Goal: Navigation & Orientation: Find specific page/section

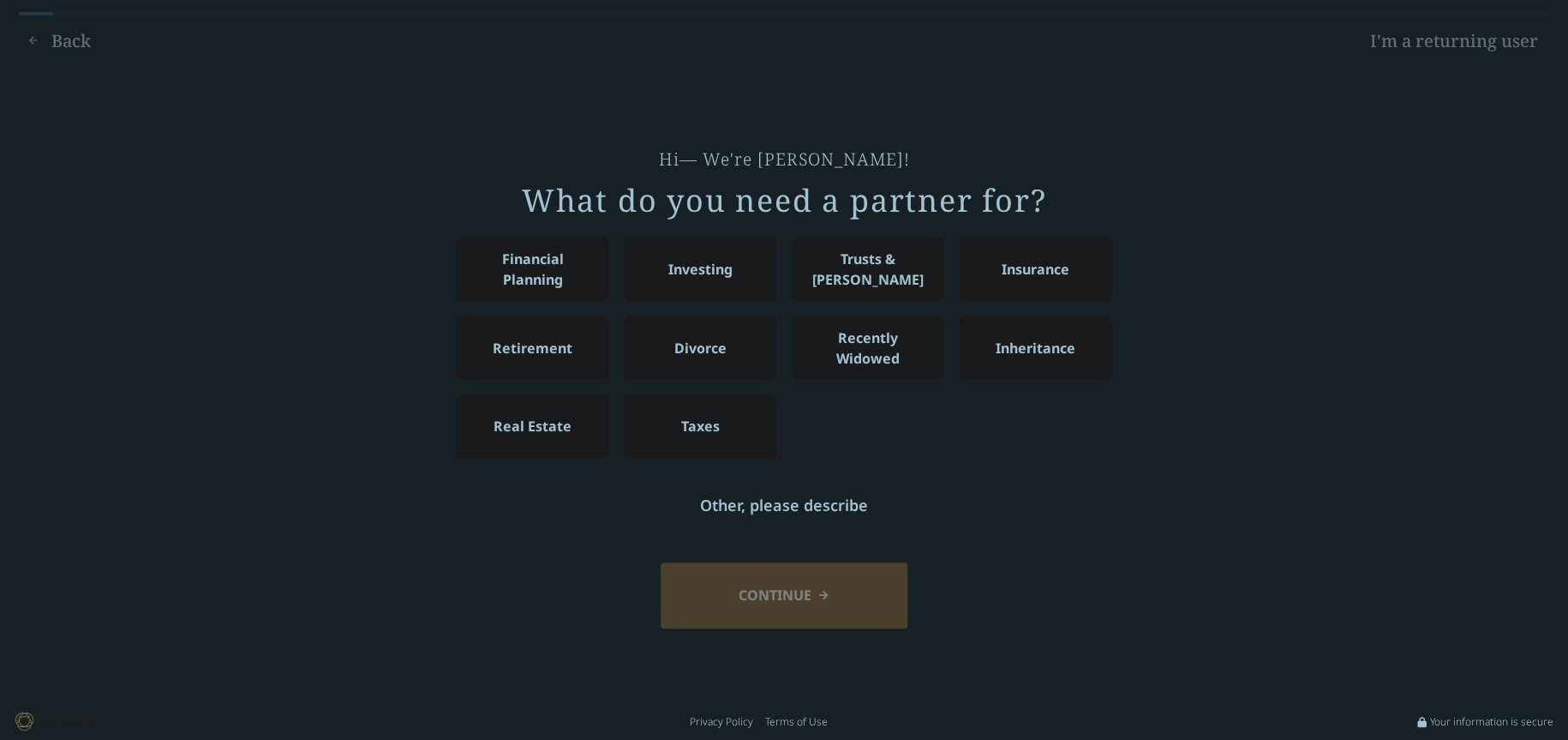
click at [1460, 48] on link "I'm a returning user" at bounding box center [1454, 41] width 192 height 28
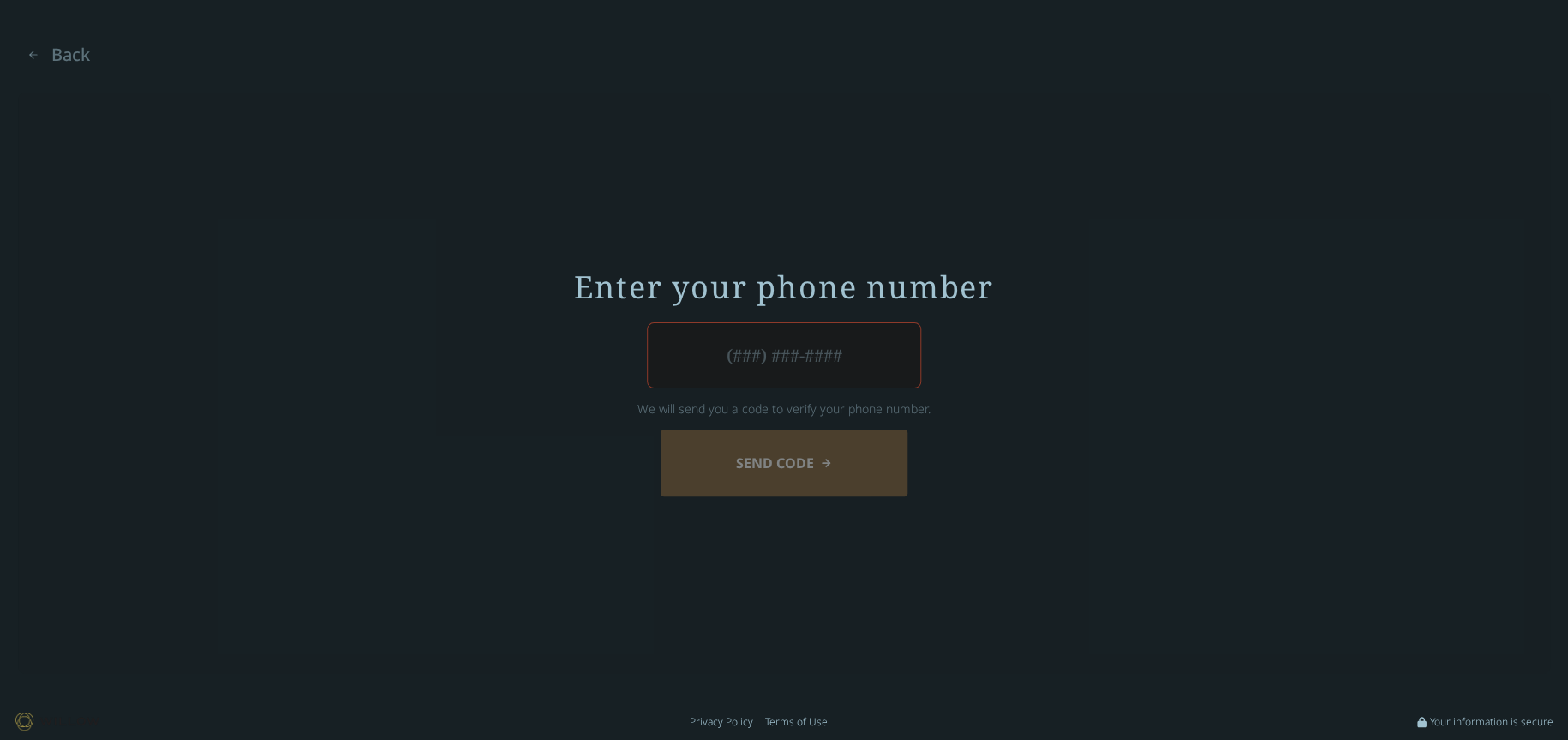
click at [734, 361] on input "tel" at bounding box center [784, 355] width 274 height 66
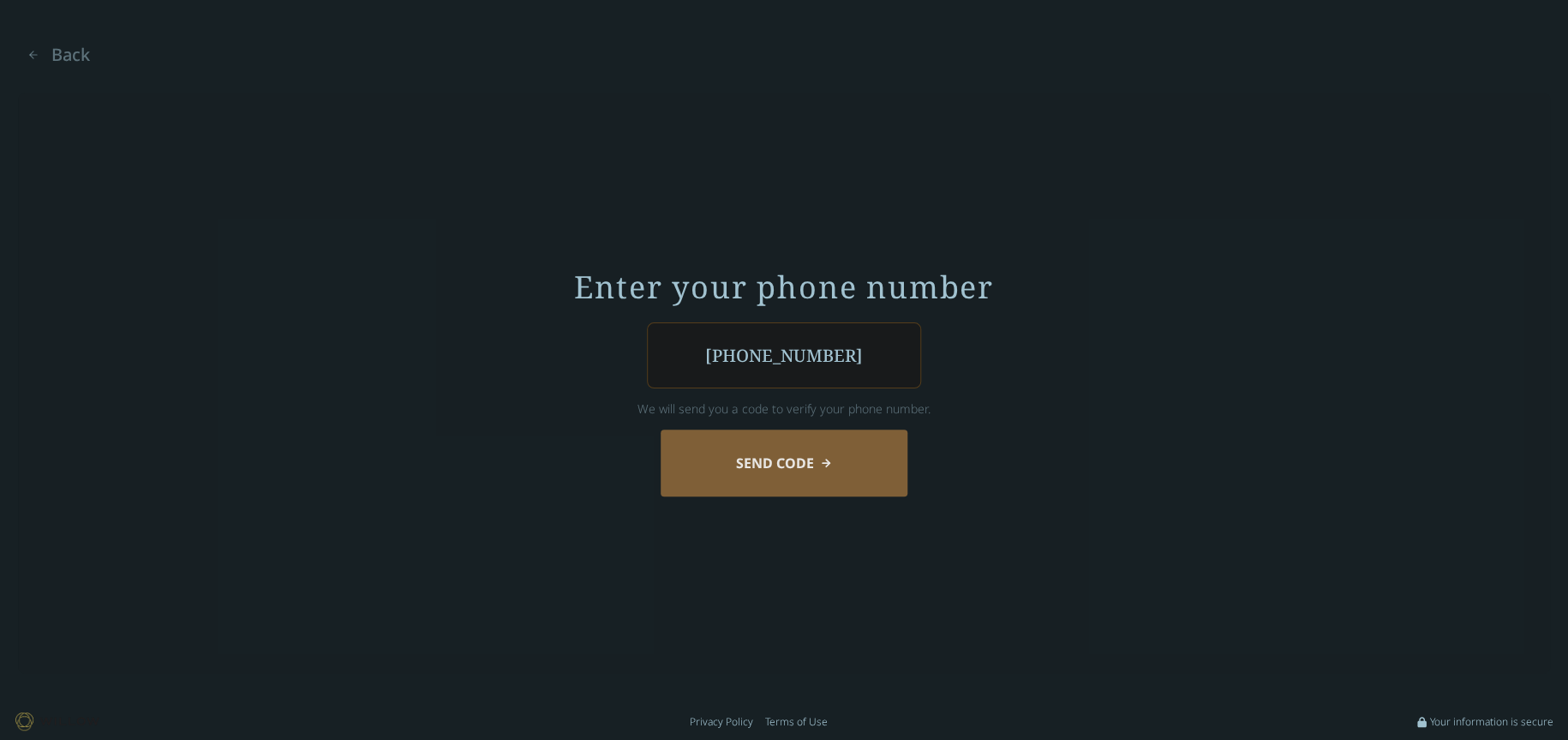
type input "[PHONE_NUMBER]"
click at [745, 447] on button "Send Code" at bounding box center [784, 462] width 247 height 66
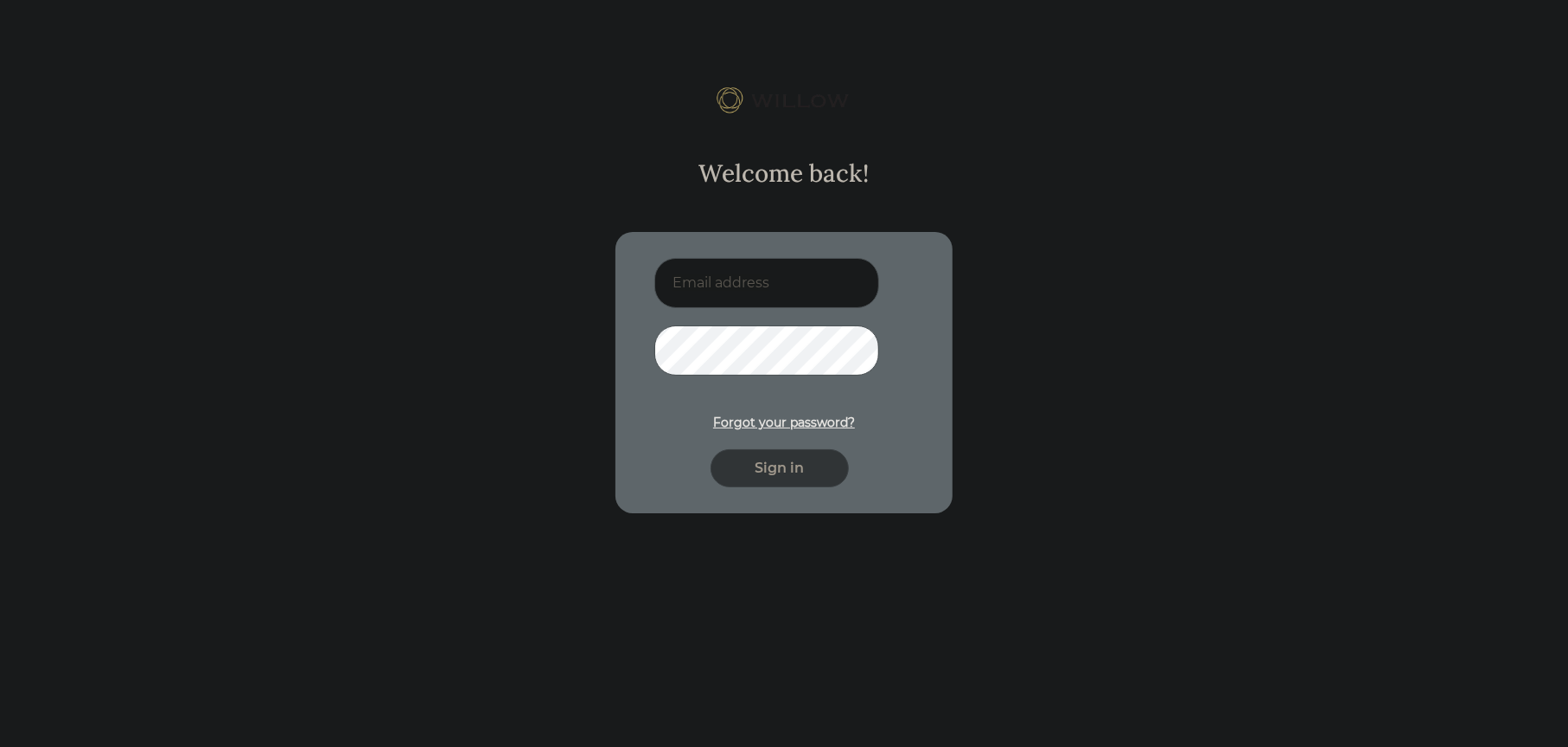
click at [762, 279] on input at bounding box center [767, 283] width 225 height 51
type input "atillery@yahoo.com"
click at [711, 449] on button "Sign in" at bounding box center [780, 469] width 139 height 38
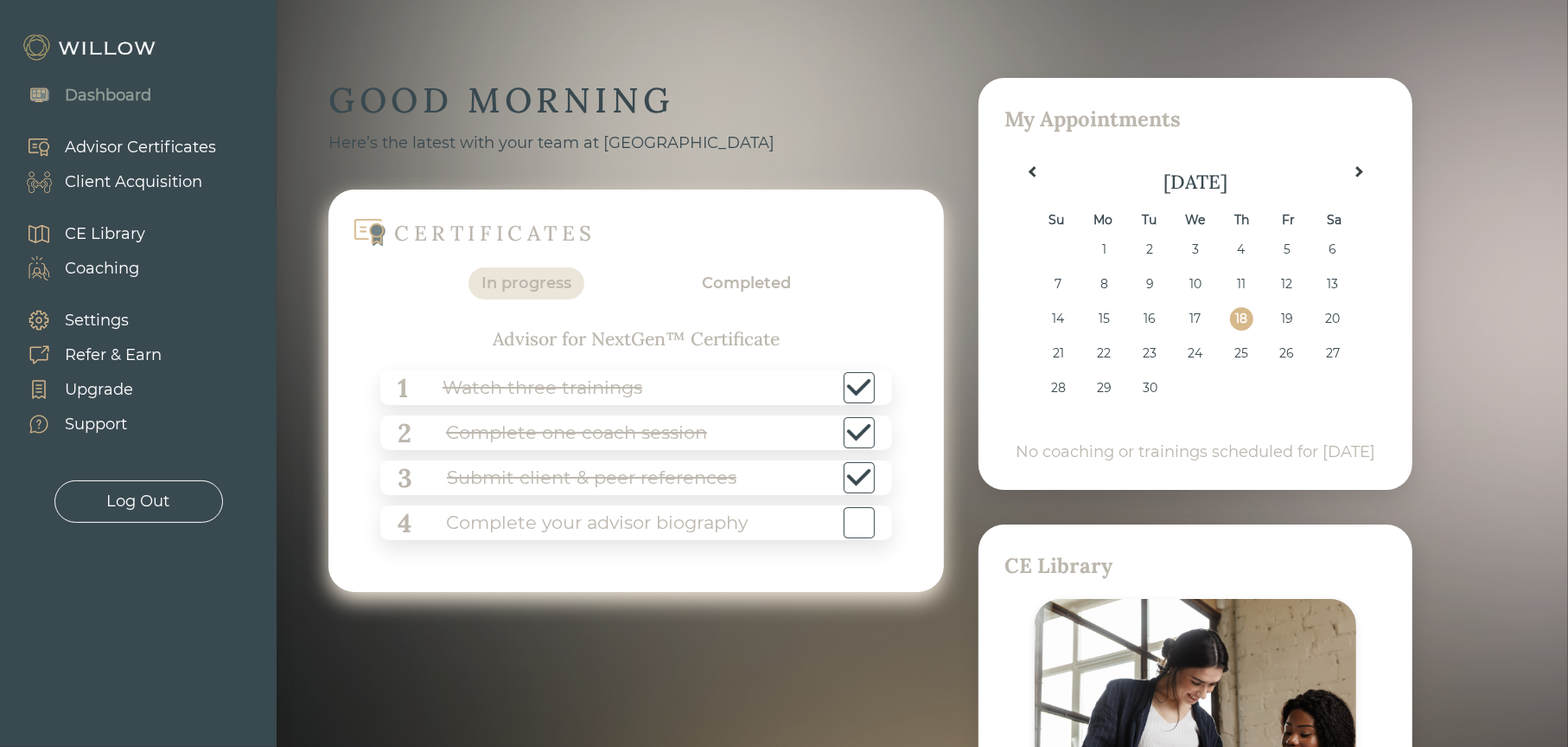
click at [185, 141] on div "Advisor Certificates" at bounding box center [140, 147] width 152 height 24
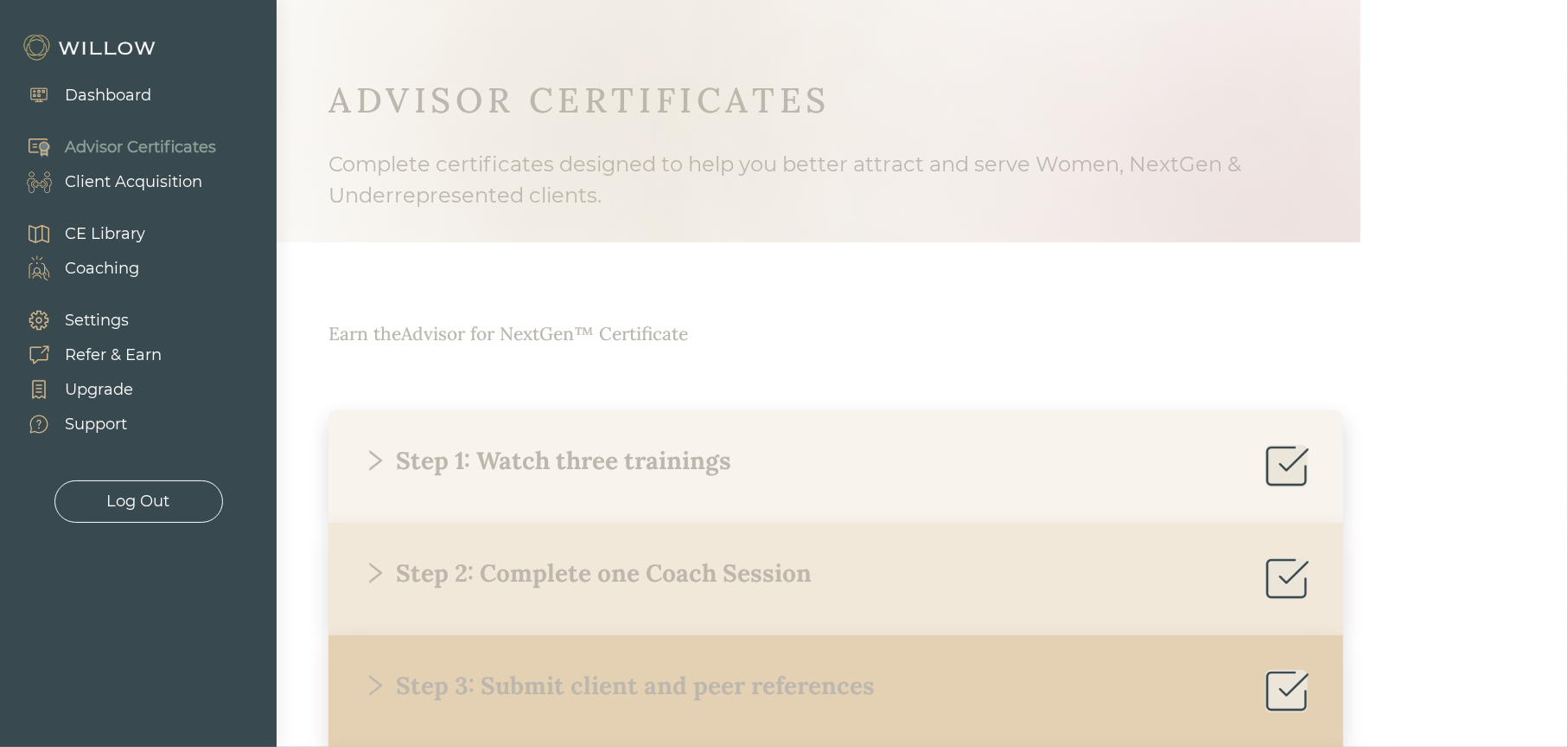
click at [139, 100] on div "Dashboard" at bounding box center [107, 95] width 86 height 24
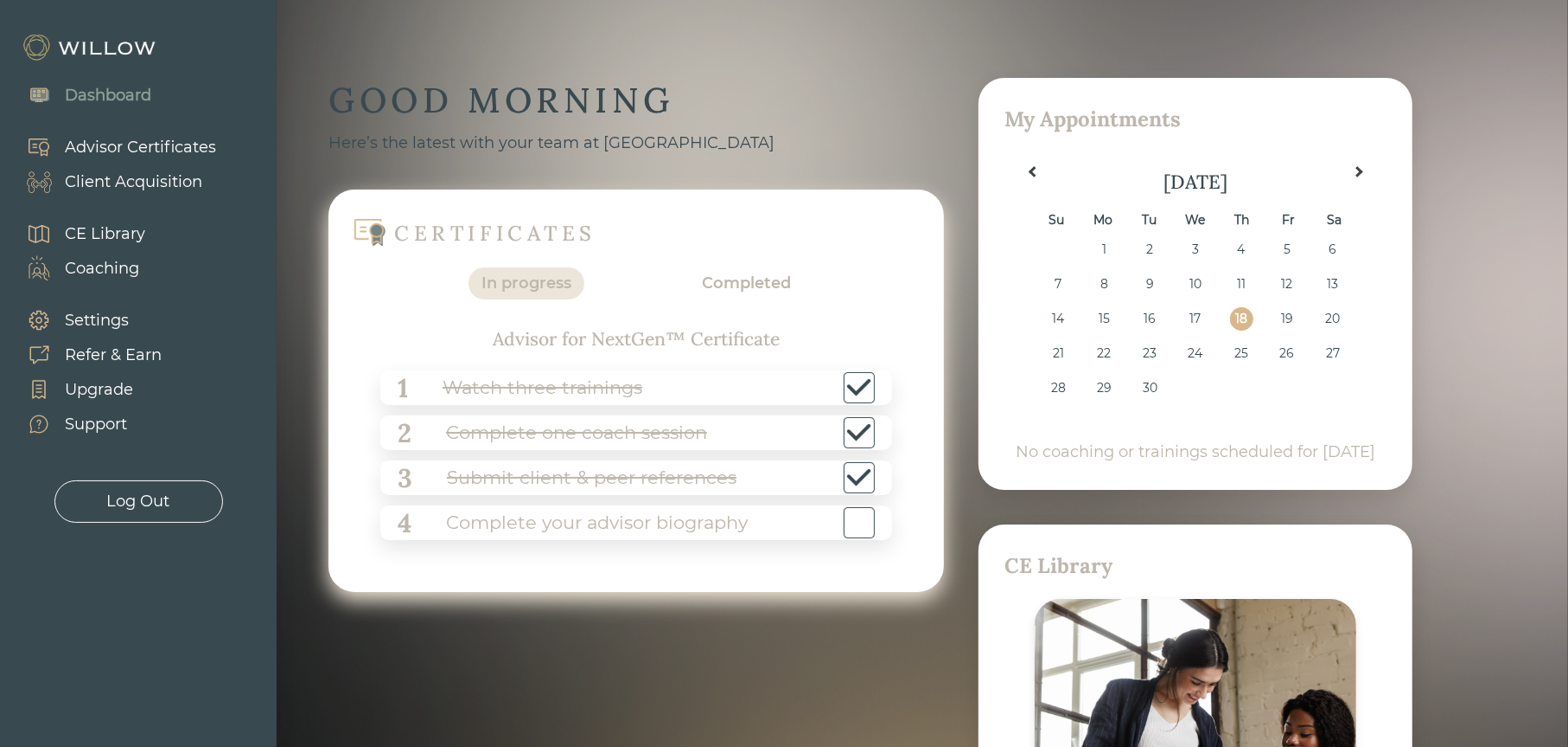
click at [174, 177] on div "Client Acquisition" at bounding box center [133, 182] width 138 height 24
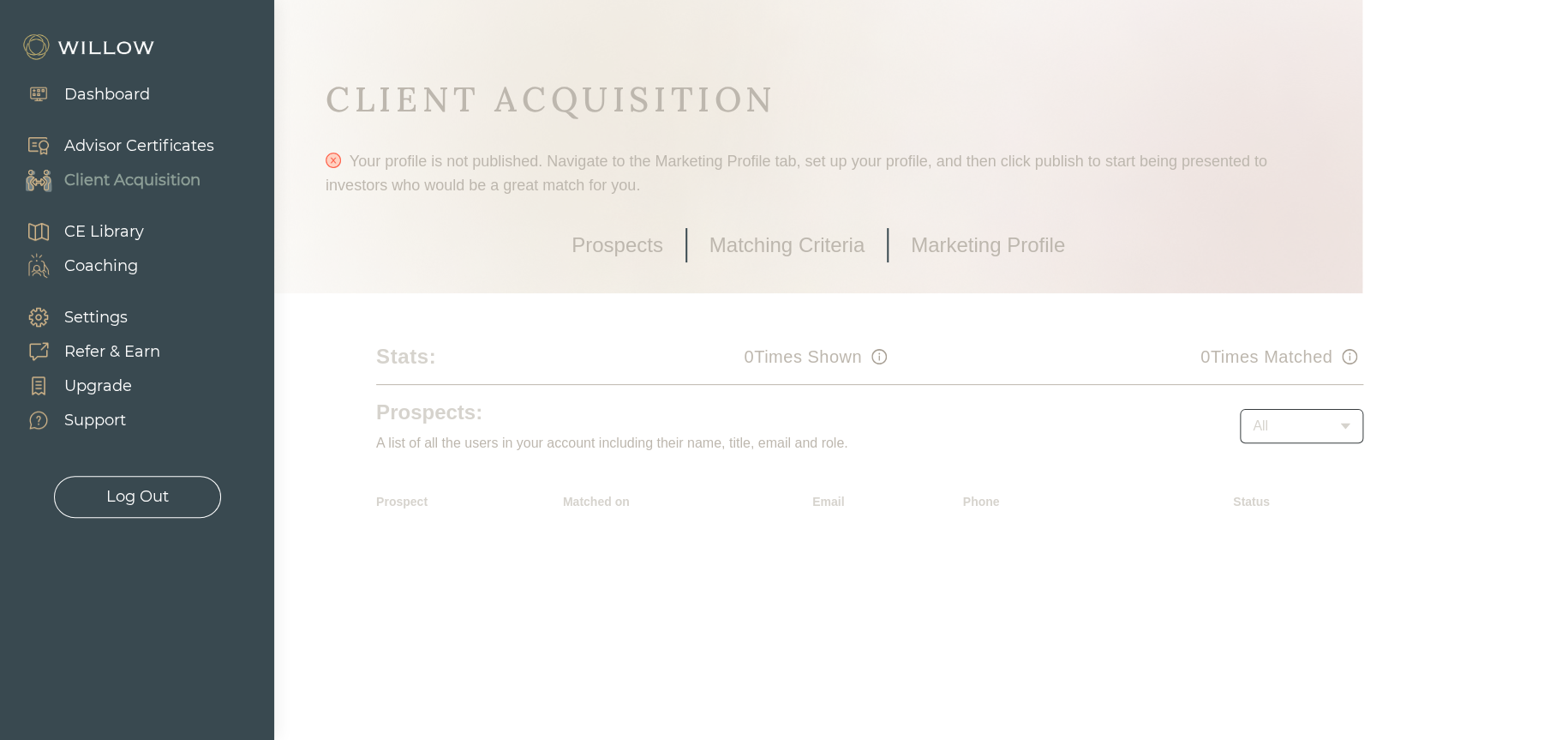
click at [97, 311] on div "Settings" at bounding box center [95, 317] width 63 height 23
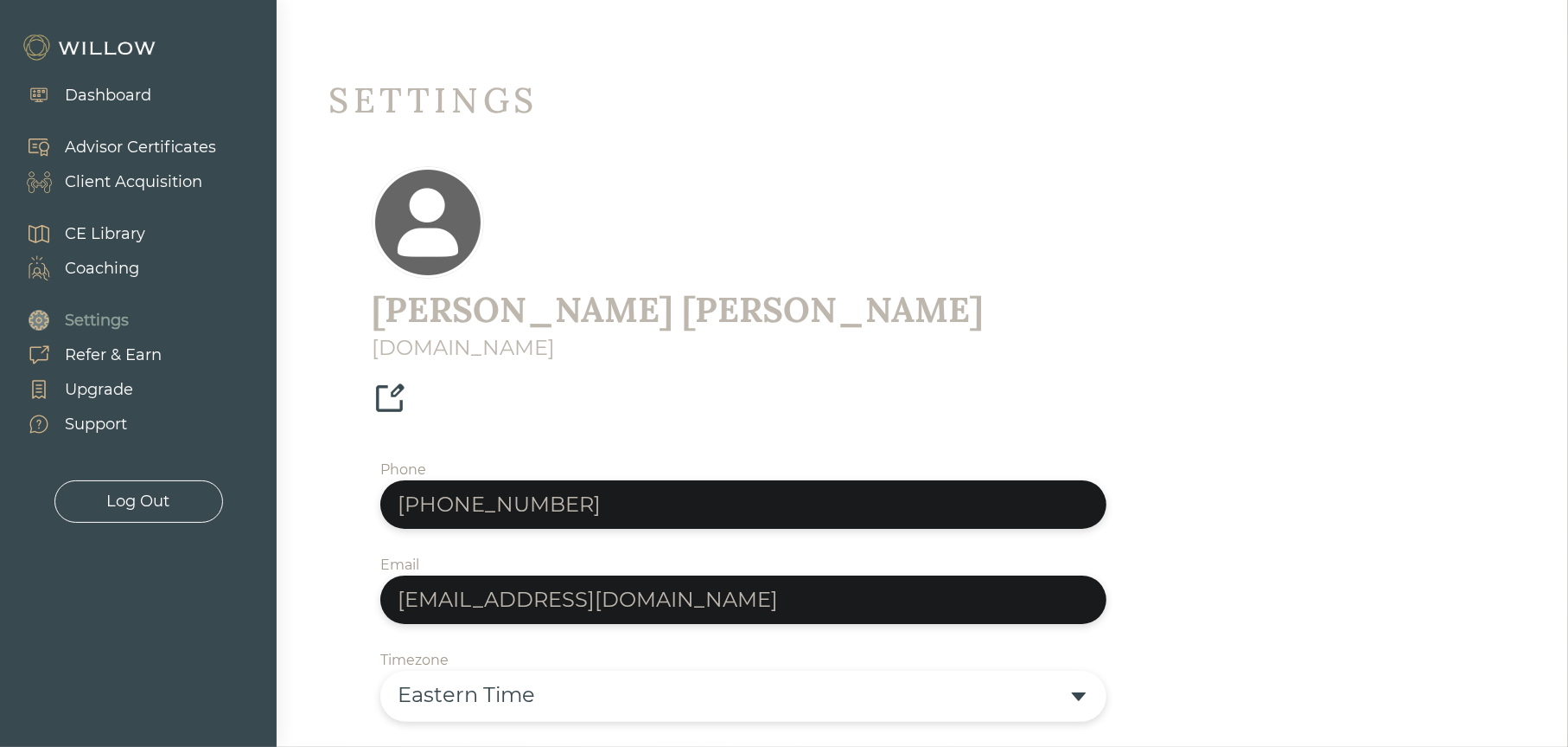
click at [112, 358] on div "Refer & Earn" at bounding box center [112, 355] width 97 height 24
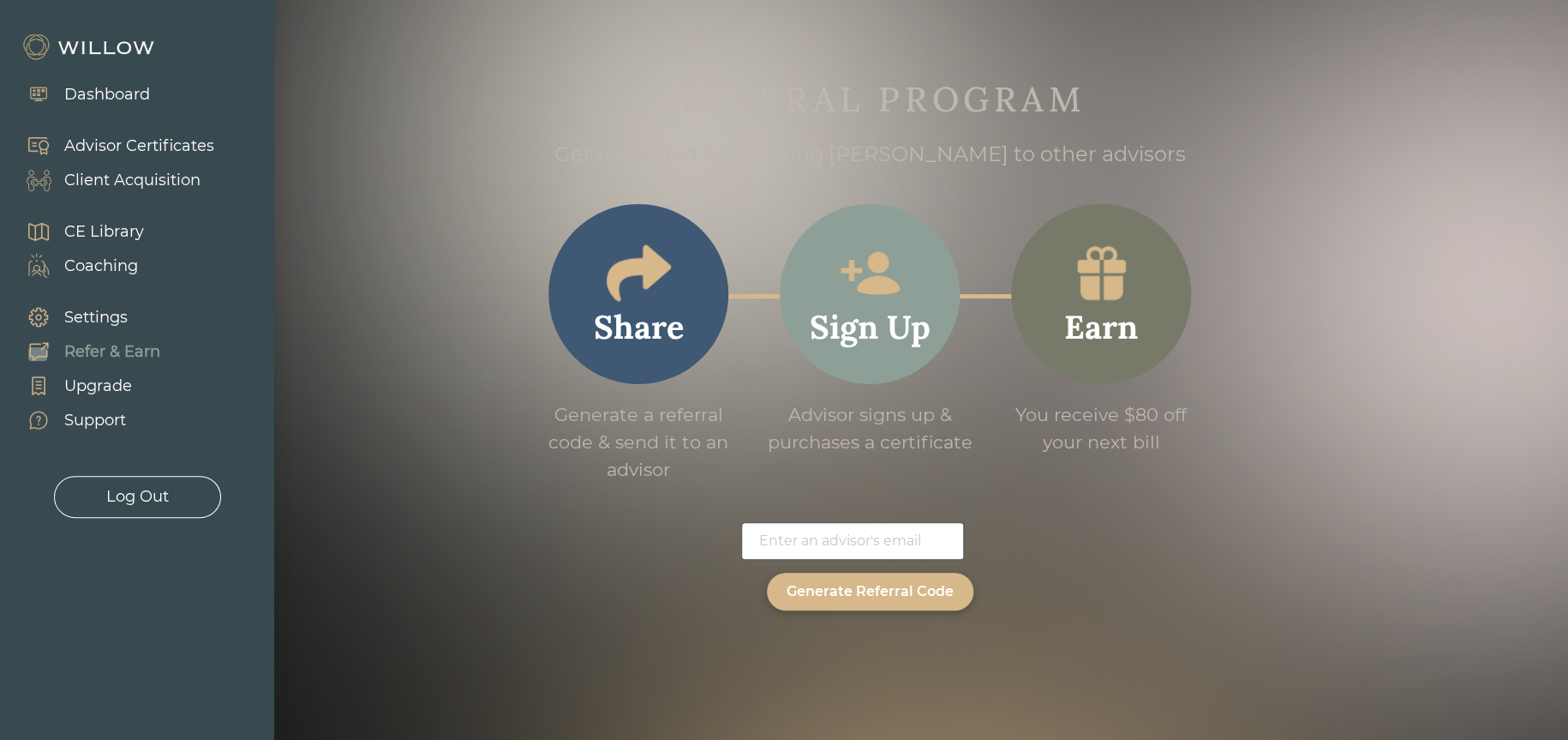
click at [112, 387] on div "Upgrade" at bounding box center [98, 386] width 67 height 23
